Goal: Information Seeking & Learning: Find specific fact

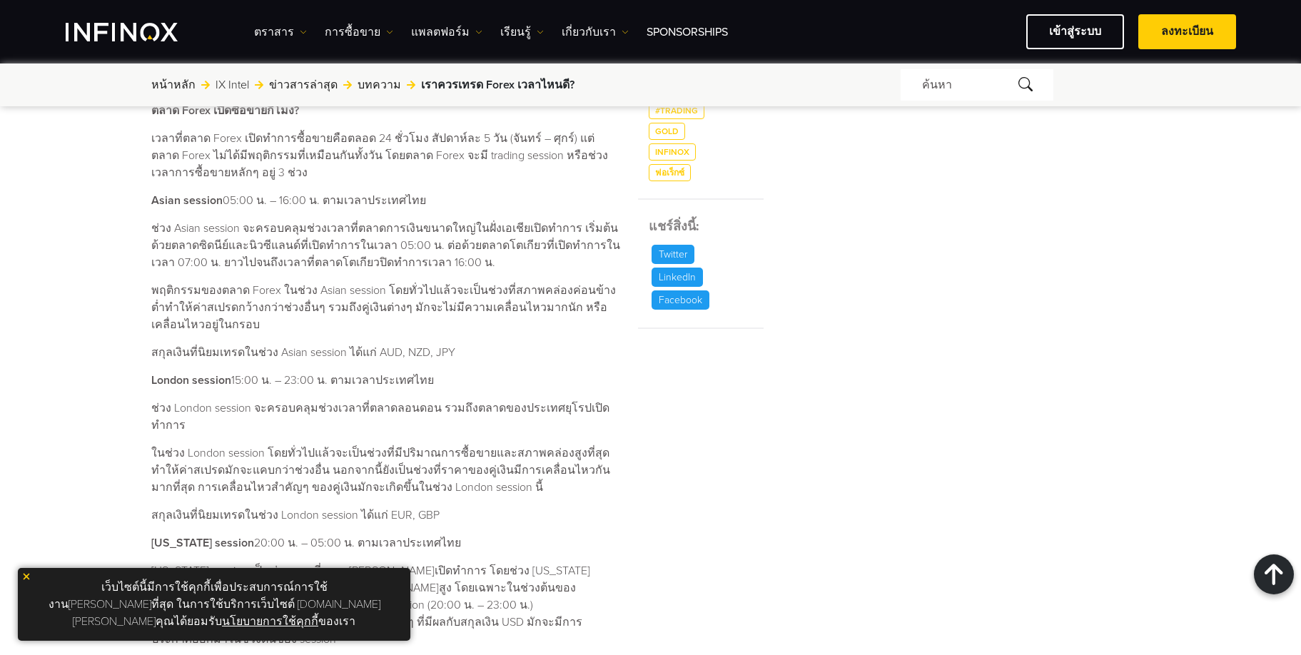
scroll to position [642, 0]
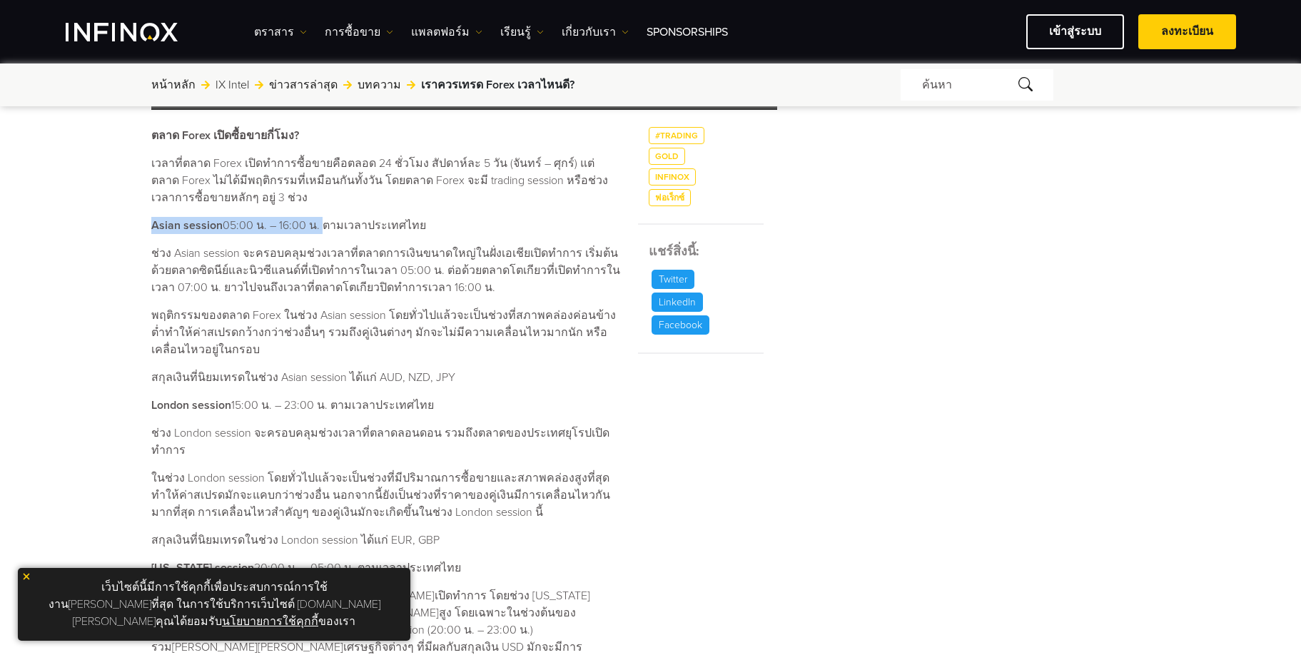
drag, startPoint x: 149, startPoint y: 224, endPoint x: 318, endPoint y: 223, distance: 169.1
click at [318, 223] on div "เราควรเทรด Forex เวลาไหนดี? ค้นหาโดย INFINOX [DATE] 08:38 (GMT +0) เวลาที่อ่าน …" at bounding box center [650, 331] width 1027 height 1663
copy p "Asian session 05:00 น. – 16:00 น."
drag, startPoint x: 150, startPoint y: 406, endPoint x: 326, endPoint y: 404, distance: 176.3
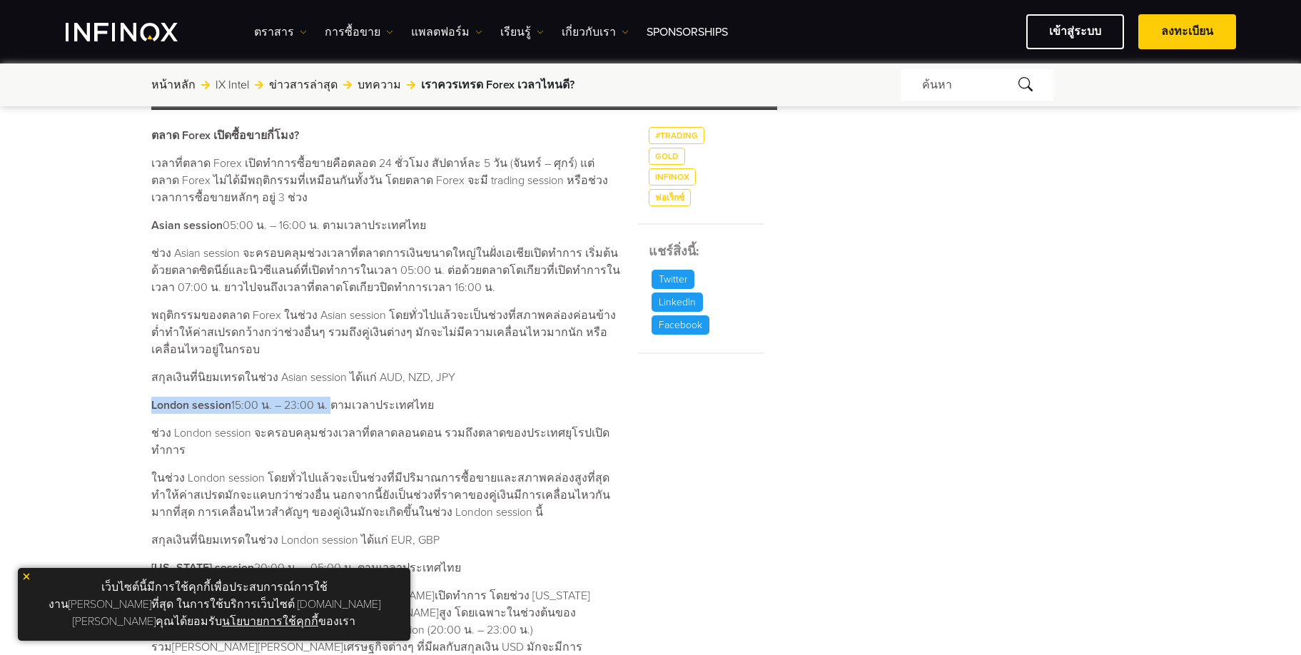
click at [326, 404] on div "เราควรเทรด Forex เวลาไหนดี? ค้นหาโดย INFINOX [DATE] 08:38 (GMT +0) เวลาที่อ่าน …" at bounding box center [650, 331] width 1027 height 1663
copy p "London session 15:00 น. – 23:00 น."
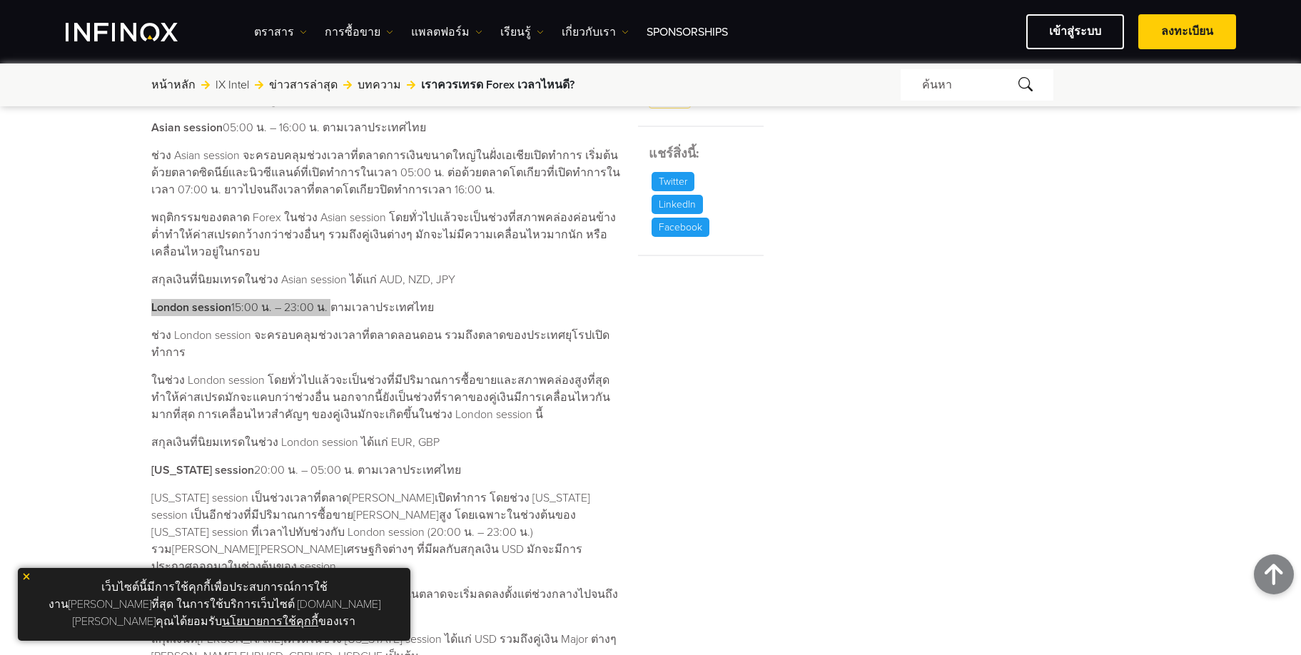
scroll to position [785, 0]
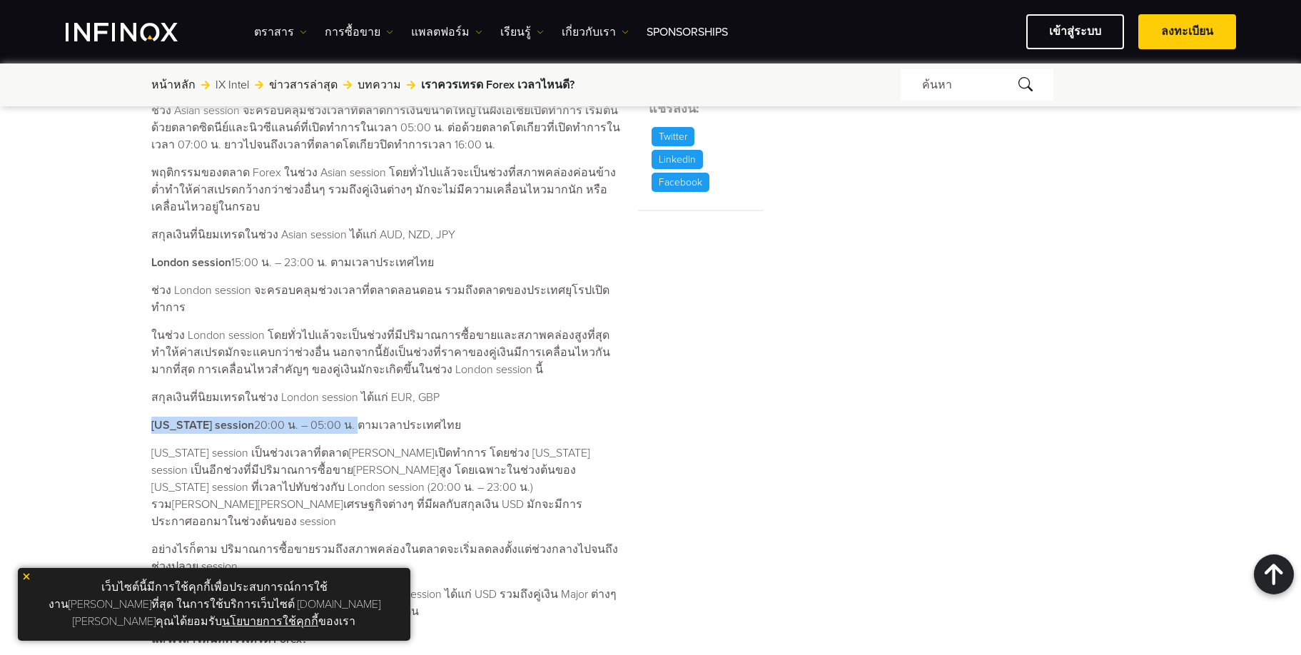
drag, startPoint x: 153, startPoint y: 407, endPoint x: 342, endPoint y: 410, distance: 189.1
click at [342, 417] on p "[US_STATE] session 20:00 น. – 05:00 น. ตามเวลาประเทศไทย" at bounding box center [386, 425] width 470 height 17
copy p "[US_STATE] session 20:00 น. – 05:00 น."
